Goal: Information Seeking & Learning: Understand process/instructions

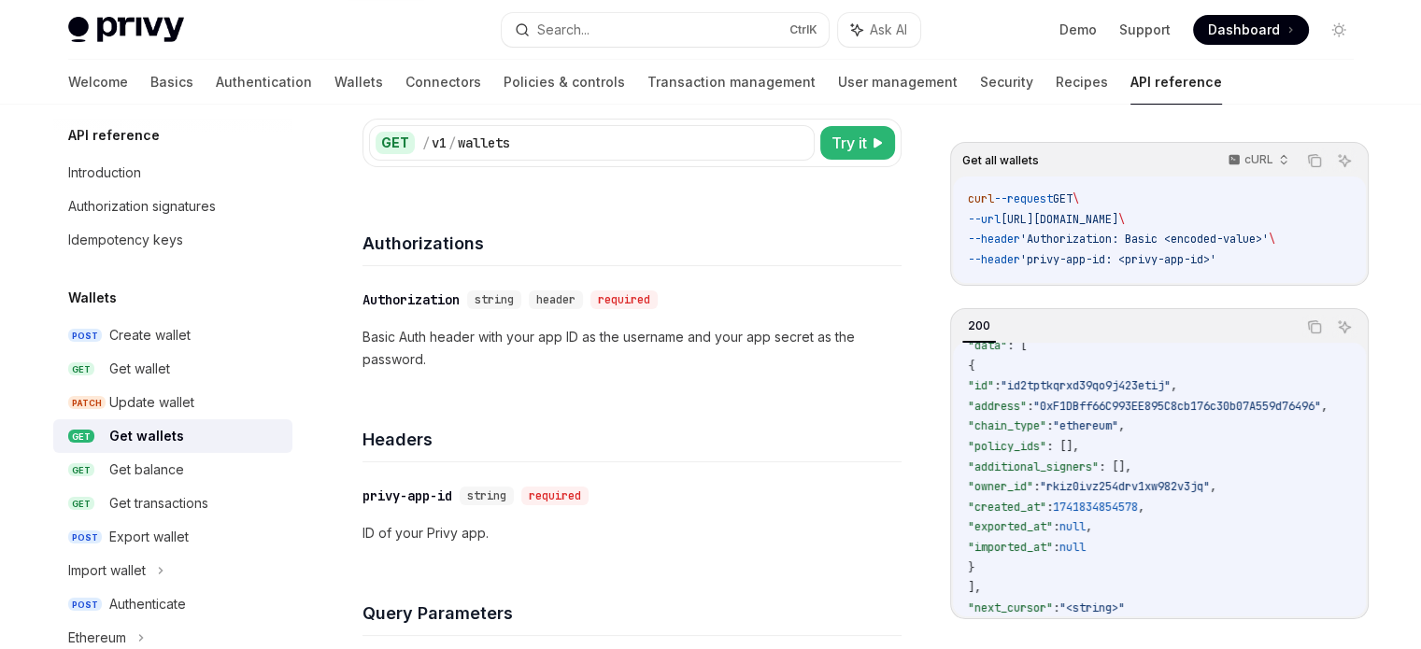
scroll to position [45, 0]
drag, startPoint x: 995, startPoint y: 365, endPoint x: 1015, endPoint y: 561, distance: 196.3
click at [1015, 561] on code "{ "data" : [ { "id" : "id2tptkqrxd39qo9j423etij" , "address" : "0xF1DBff66C993E…" at bounding box center [1170, 472] width 405 height 323
copy code "{ "id" : "id2tptkqrxd39qo9j423etij" , "address" : "0xF1DBff66C993EE895C8cb176c3…"
click at [1001, 388] on span ":" at bounding box center [997, 381] width 7 height 15
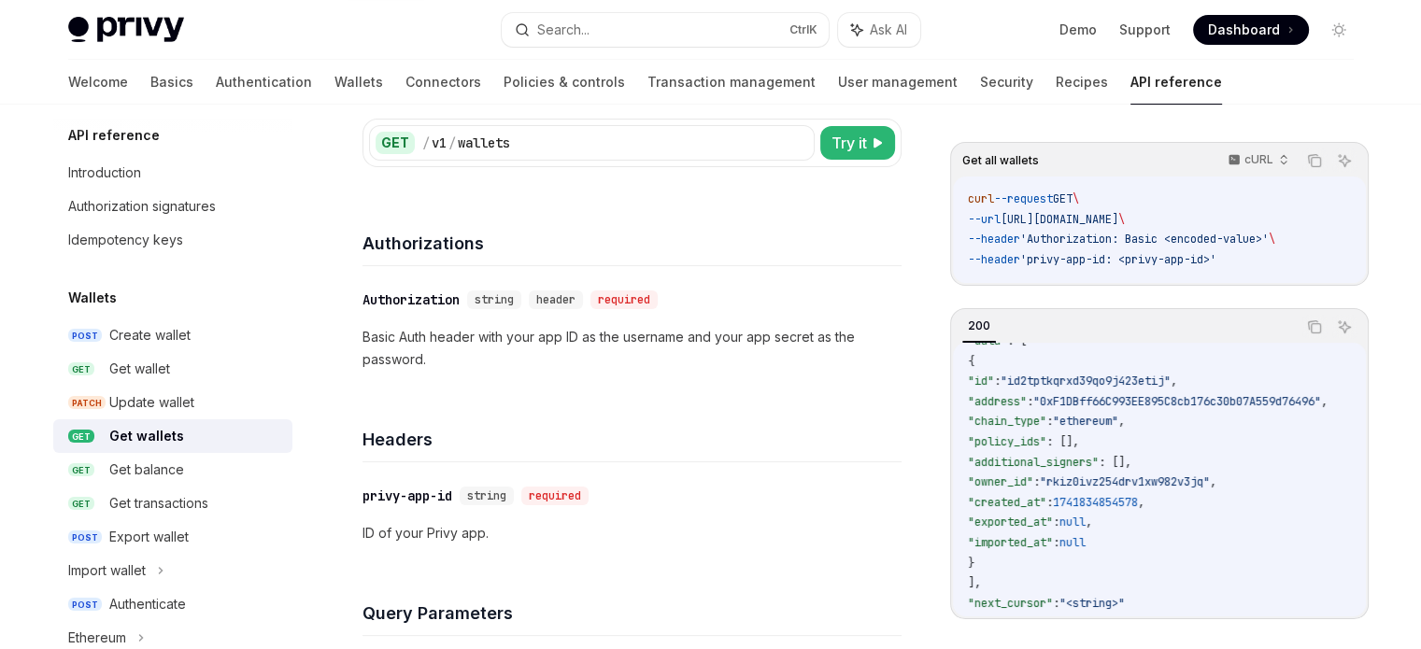
drag, startPoint x: 994, startPoint y: 359, endPoint x: 1016, endPoint y: 555, distance: 197.4
click at [1016, 555] on code "{ "data" : [ { "id" : "id2tptkqrxd39qo9j423etij" , "address" : "0xF1DBff66C993E…" at bounding box center [1170, 472] width 405 height 323
copy code "{ "id" : "id2tptkqrxd39qo9j423etij" , "address" : "0xF1DBff66C993EE895C8cb176c3…"
drag, startPoint x: 1023, startPoint y: 218, endPoint x: 1226, endPoint y: 211, distance: 202.9
click at [1118, 212] on span "[URL][DOMAIN_NAME]" at bounding box center [1060, 219] width 118 height 15
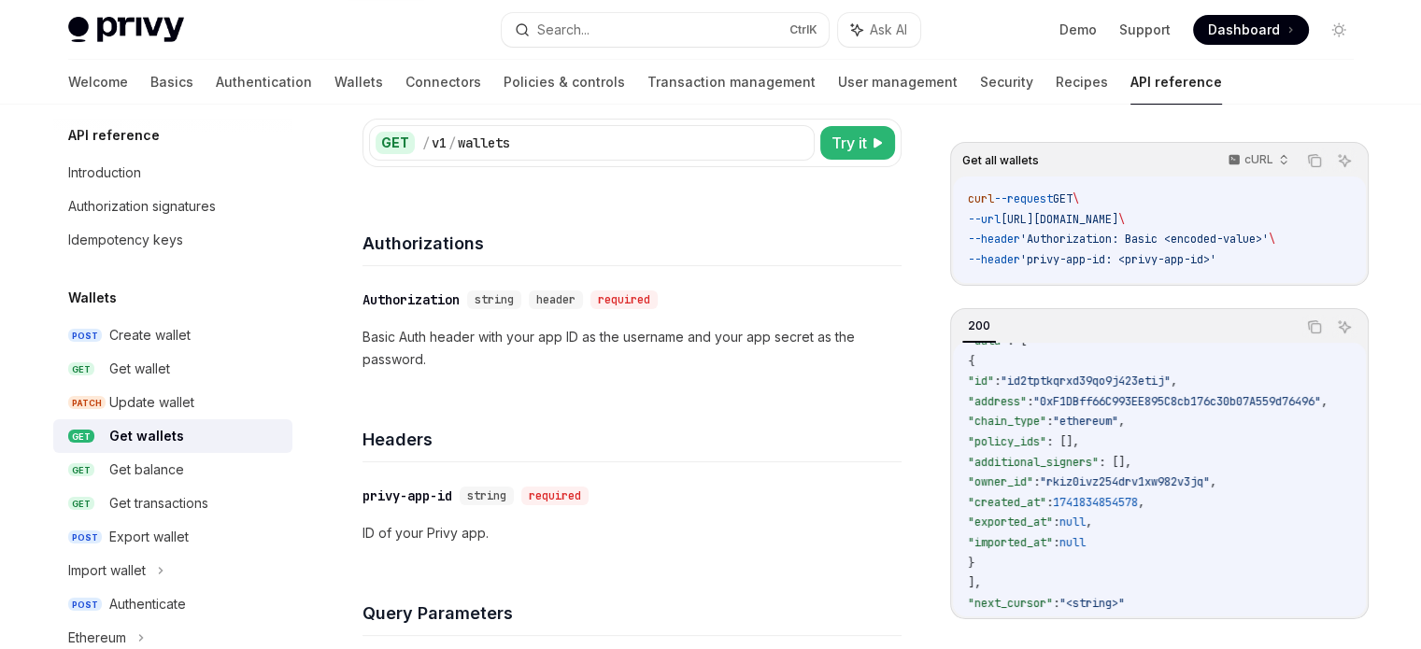
click at [1125, 214] on span "\" at bounding box center [1121, 219] width 7 height 15
copy span "[URL][DOMAIN_NAME]"
drag, startPoint x: 968, startPoint y: 197, endPoint x: 1274, endPoint y: 257, distance: 312.2
click at [1274, 257] on code "curl --request GET \ --url [URL][DOMAIN_NAME] \ --header 'Authorization: Basic …" at bounding box center [1159, 230] width 383 height 80
copy code "curl --request GET \ --url [URL][DOMAIN_NAME] \ --header 'Authorization: Basic …"
